Goal: Ask a question: Seek information or help from site administrators or community

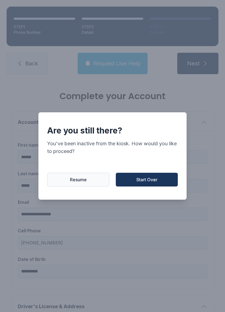
scroll to position [45, 0]
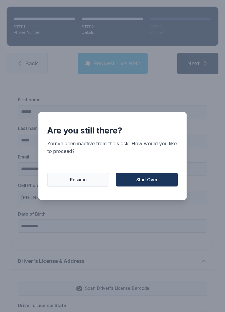
click at [152, 182] on span "Start Over" at bounding box center [147, 179] width 21 height 7
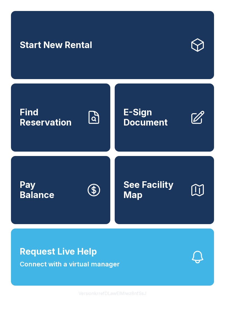
click at [115, 258] on span "Request Live Help Connect with a virtual manager" at bounding box center [70, 257] width 100 height 24
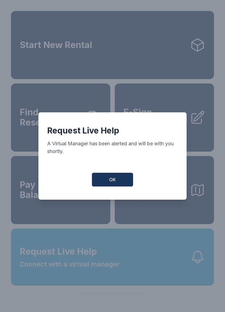
click at [115, 186] on button "OK" at bounding box center [112, 180] width 41 height 14
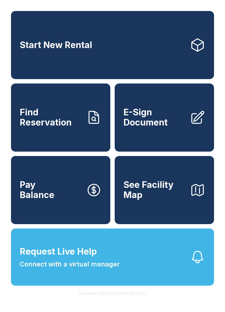
click at [116, 188] on div "Request Live Help A Virtual Manager has been alerted and will be with you short…" at bounding box center [112, 156] width 141 height 83
click at [146, 253] on button "Request Live Help Connect with a virtual manager" at bounding box center [112, 257] width 203 height 57
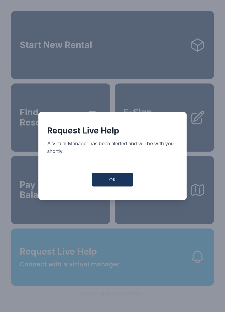
click at [125, 184] on button "OK" at bounding box center [112, 180] width 41 height 14
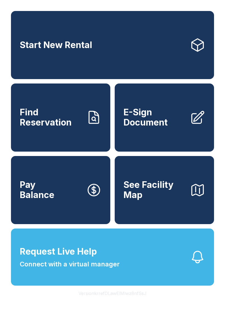
click at [118, 259] on span "Request Live Help Connect with a virtual manager" at bounding box center [70, 257] width 100 height 24
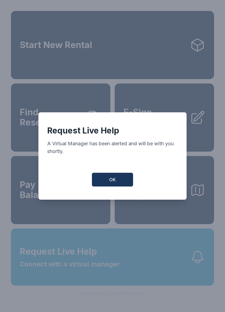
click at [115, 170] on div "Request Live Help A Virtual Manager has been alerted and will be with you short…" at bounding box center [112, 155] width 148 height 87
click at [121, 181] on button "OK" at bounding box center [112, 180] width 41 height 14
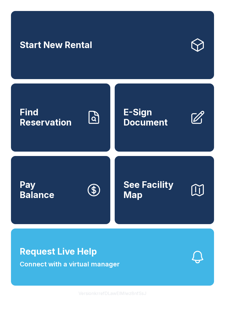
click at [100, 256] on span "Request Live Help Connect with a virtual manager" at bounding box center [70, 257] width 100 height 24
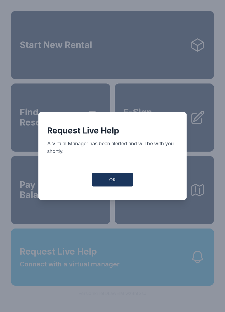
click at [119, 179] on button "OK" at bounding box center [112, 180] width 41 height 14
